Goal: Task Accomplishment & Management: Use online tool/utility

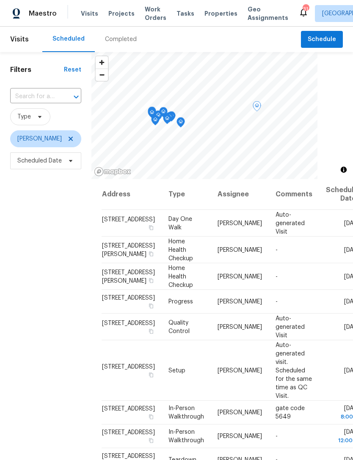
click at [0, 0] on icon at bounding box center [0, 0] width 0 height 0
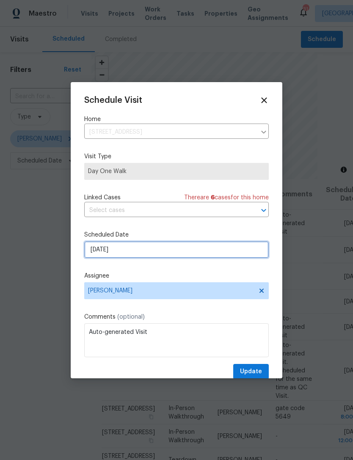
click at [191, 255] on input "[DATE]" at bounding box center [176, 249] width 185 height 17
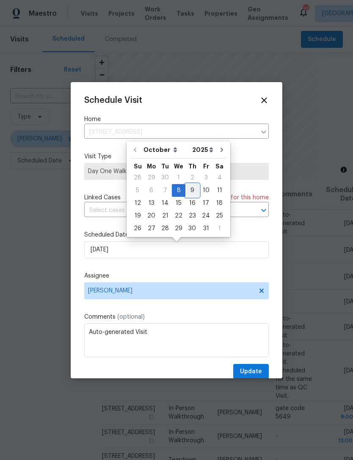
click at [188, 190] on div "9" at bounding box center [192, 191] width 14 height 12
type input "[DATE]"
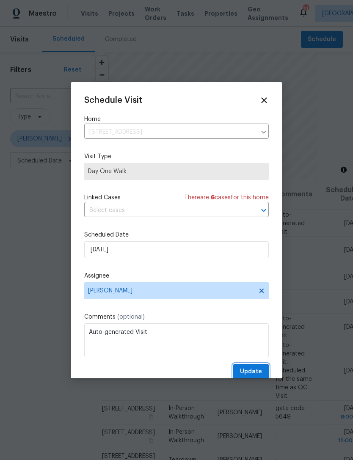
click at [260, 372] on span "Update" at bounding box center [251, 372] width 22 height 11
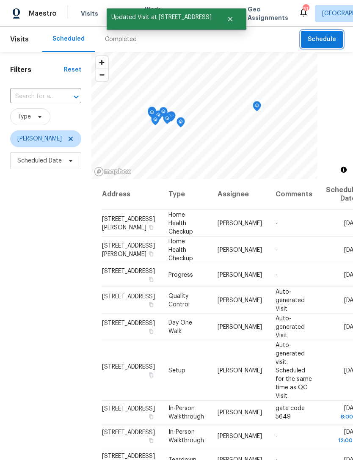
click at [326, 44] on span "Schedule" at bounding box center [322, 39] width 28 height 11
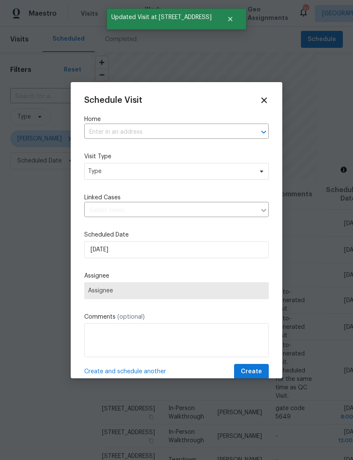
click at [194, 131] on input "text" at bounding box center [164, 132] width 161 height 13
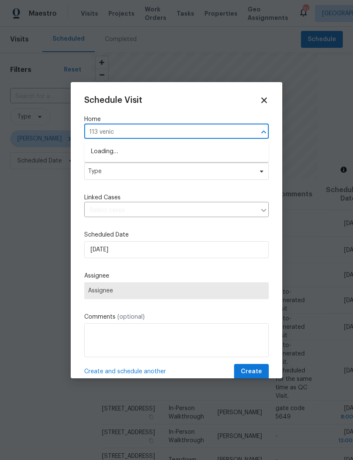
type input "113 [GEOGRAPHIC_DATA]"
click at [220, 157] on li "[STREET_ADDRESS]" at bounding box center [176, 152] width 185 height 14
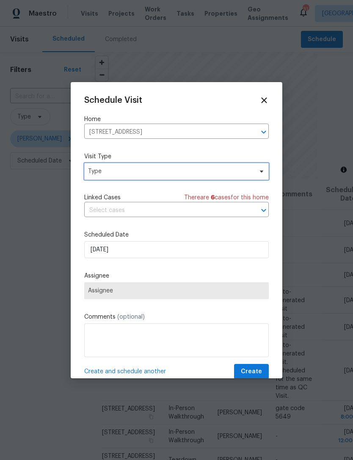
click at [224, 170] on span "Type" at bounding box center [170, 171] width 165 height 8
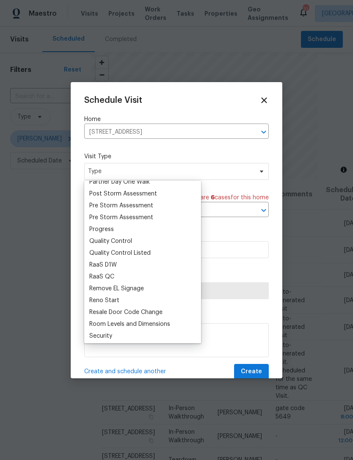
scroll to position [530, 0]
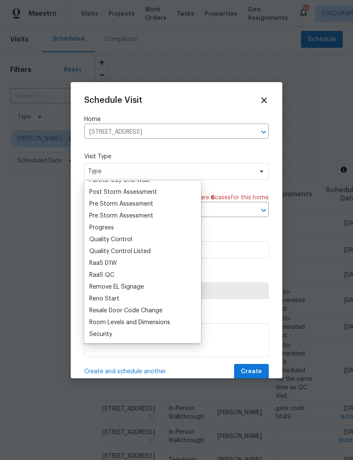
click at [108, 229] on div "Progress" at bounding box center [101, 228] width 25 height 8
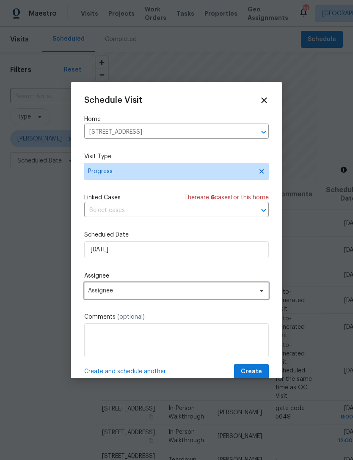
click at [214, 293] on span "Assignee" at bounding box center [171, 291] width 166 height 7
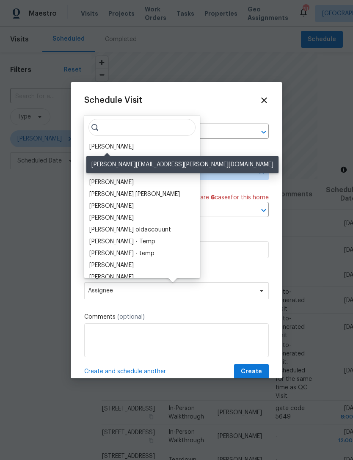
click at [105, 146] on div "[PERSON_NAME]" at bounding box center [111, 147] width 44 height 8
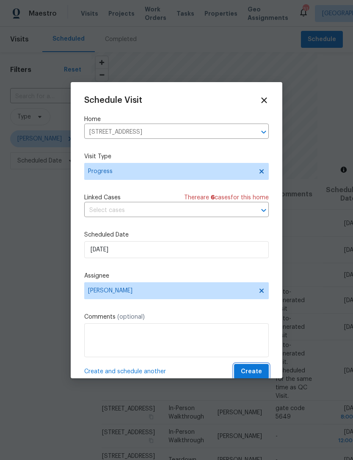
click at [258, 372] on span "Create" at bounding box center [251, 372] width 21 height 11
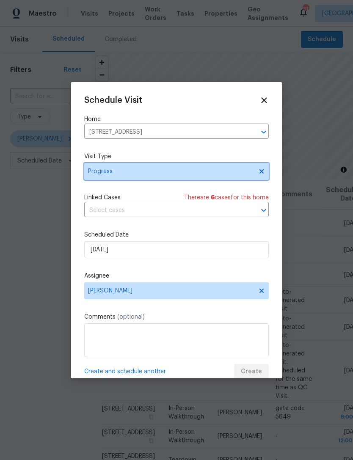
click at [90, 166] on span "Progress" at bounding box center [176, 171] width 185 height 17
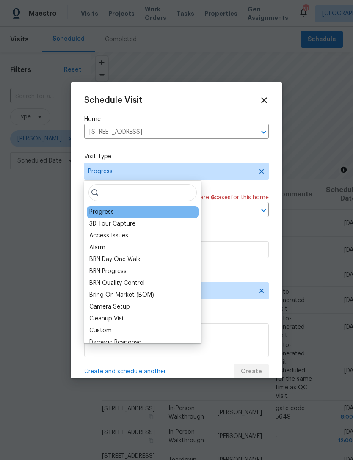
click at [100, 212] on div "Progress" at bounding box center [101, 212] width 25 height 8
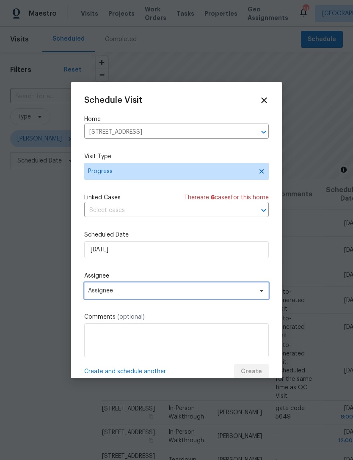
click at [94, 290] on span "Assignee" at bounding box center [171, 291] width 166 height 7
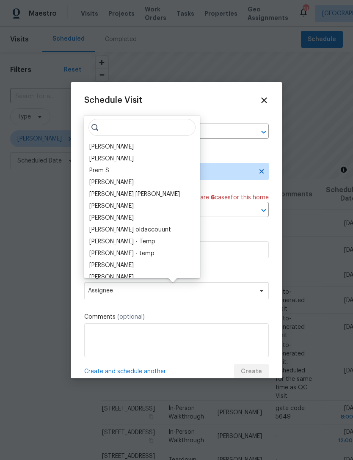
click at [99, 146] on div "[PERSON_NAME]" at bounding box center [111, 147] width 44 height 8
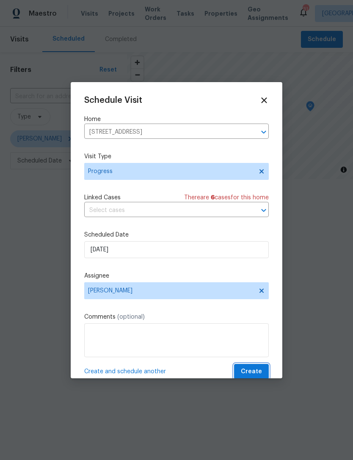
click at [249, 374] on span "Create" at bounding box center [251, 372] width 21 height 11
